Goal: Transaction & Acquisition: Book appointment/travel/reservation

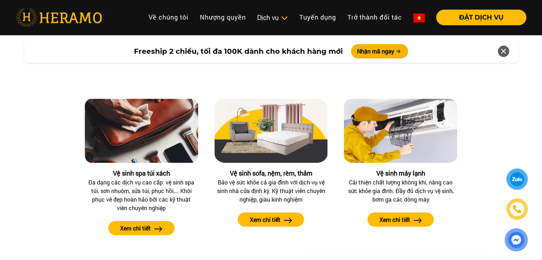
scroll to position [778, 0]
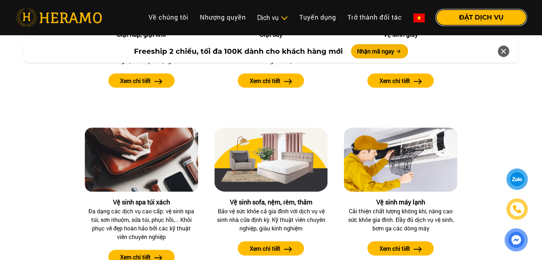
click at [448, 17] on button "ĐẶT DỊCH VỤ" at bounding box center [481, 18] width 90 height 16
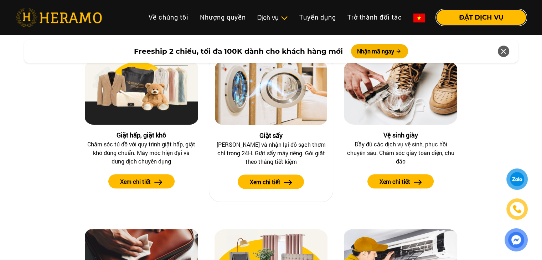
scroll to position [683, 0]
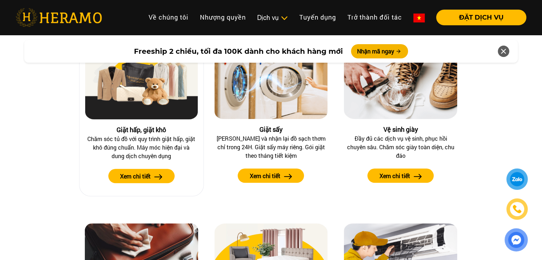
click at [134, 175] on label "Xem chi tiết" at bounding box center [135, 176] width 31 height 9
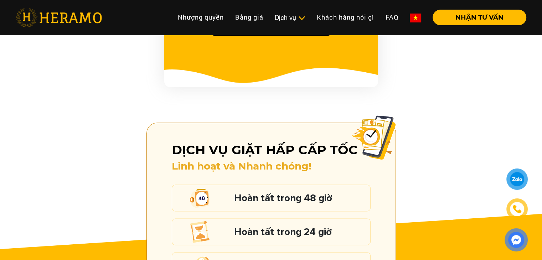
scroll to position [950, 0]
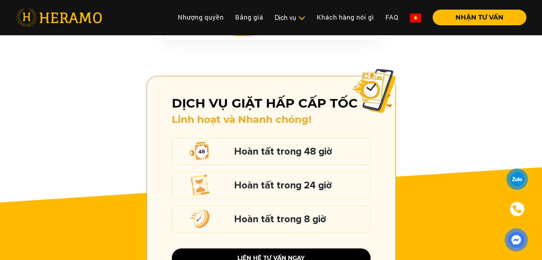
click at [58, 20] on img at bounding box center [59, 17] width 86 height 19
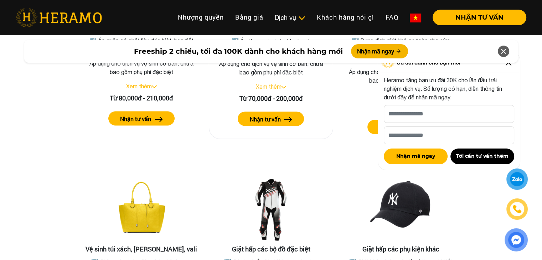
scroll to position [1425, 0]
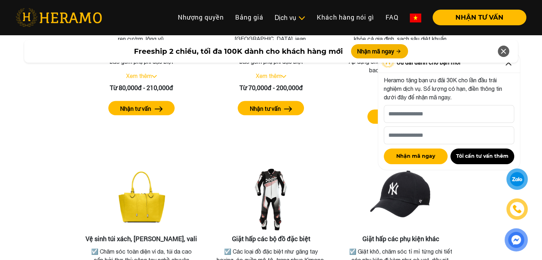
click at [503, 52] on icon at bounding box center [503, 51] width 9 height 13
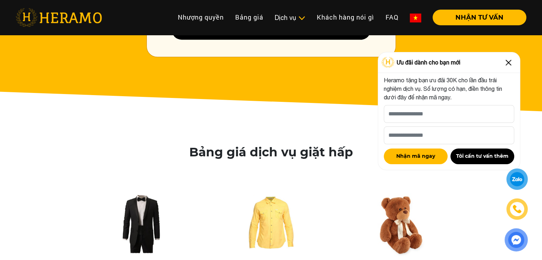
scroll to position [1140, 0]
